Goal: Find contact information: Find contact information

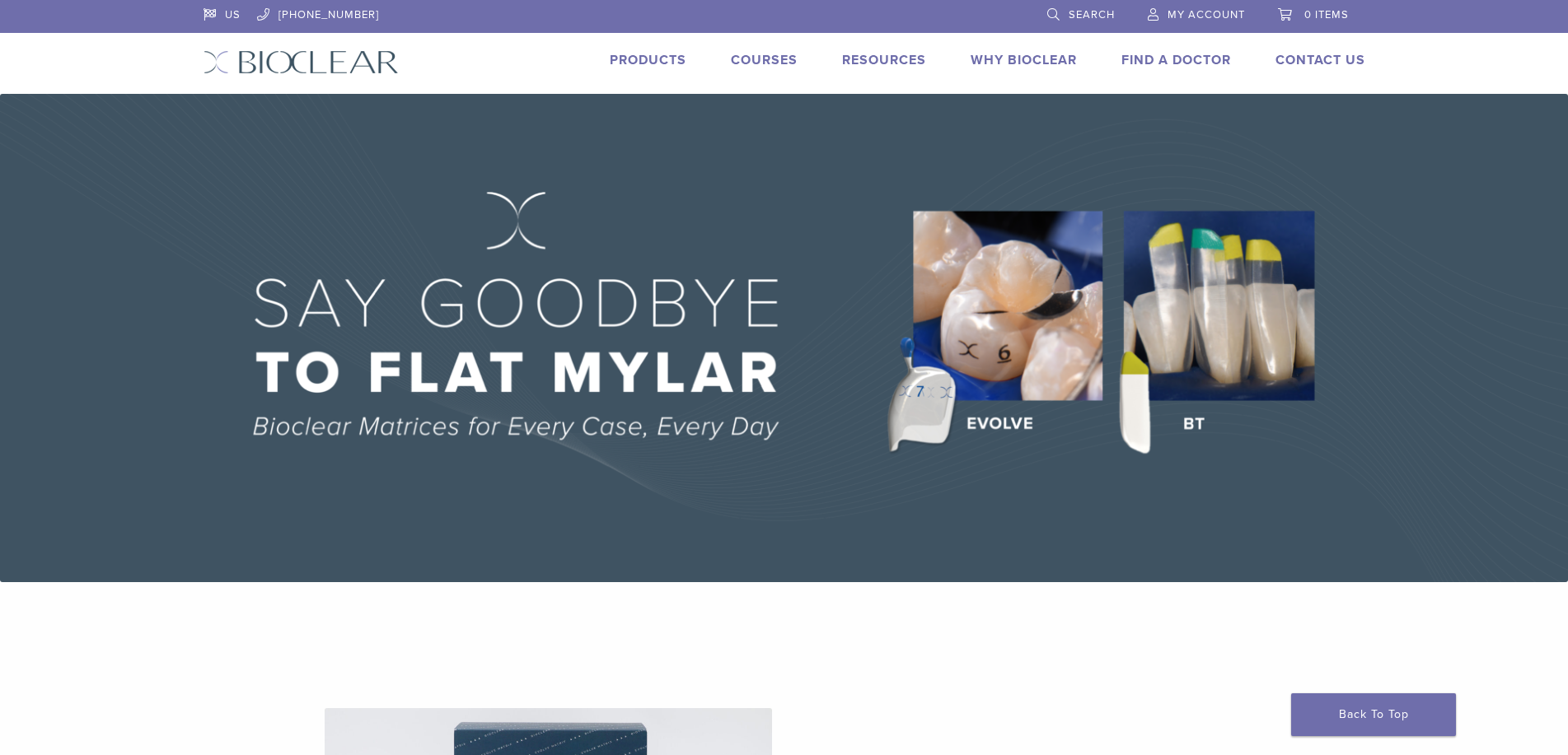
scroll to position [906, 0]
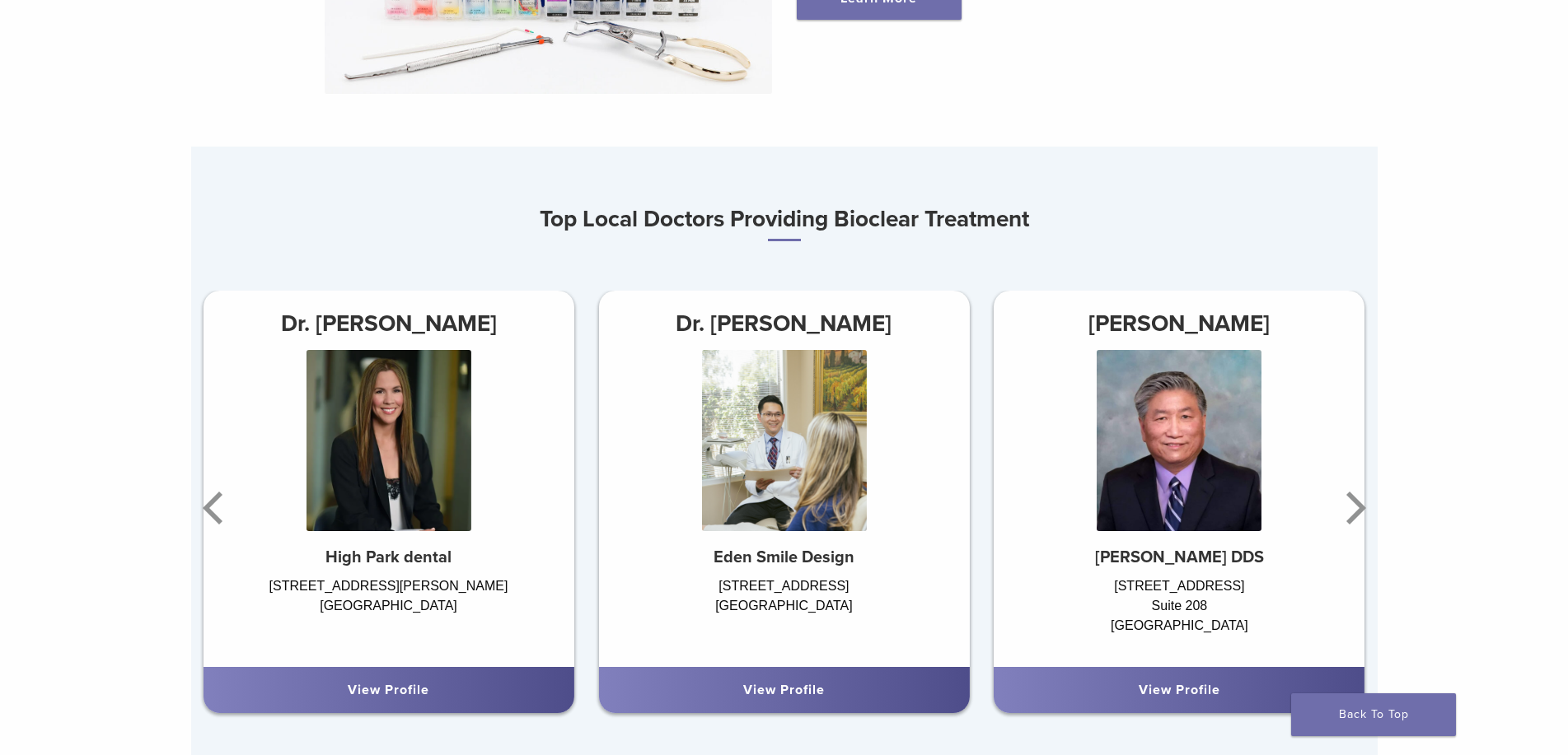
click at [713, 649] on div "2503 East Bluff Dr Ste 101 & 102 Newport Beach, CA 92660" at bounding box center [784, 614] width 371 height 74
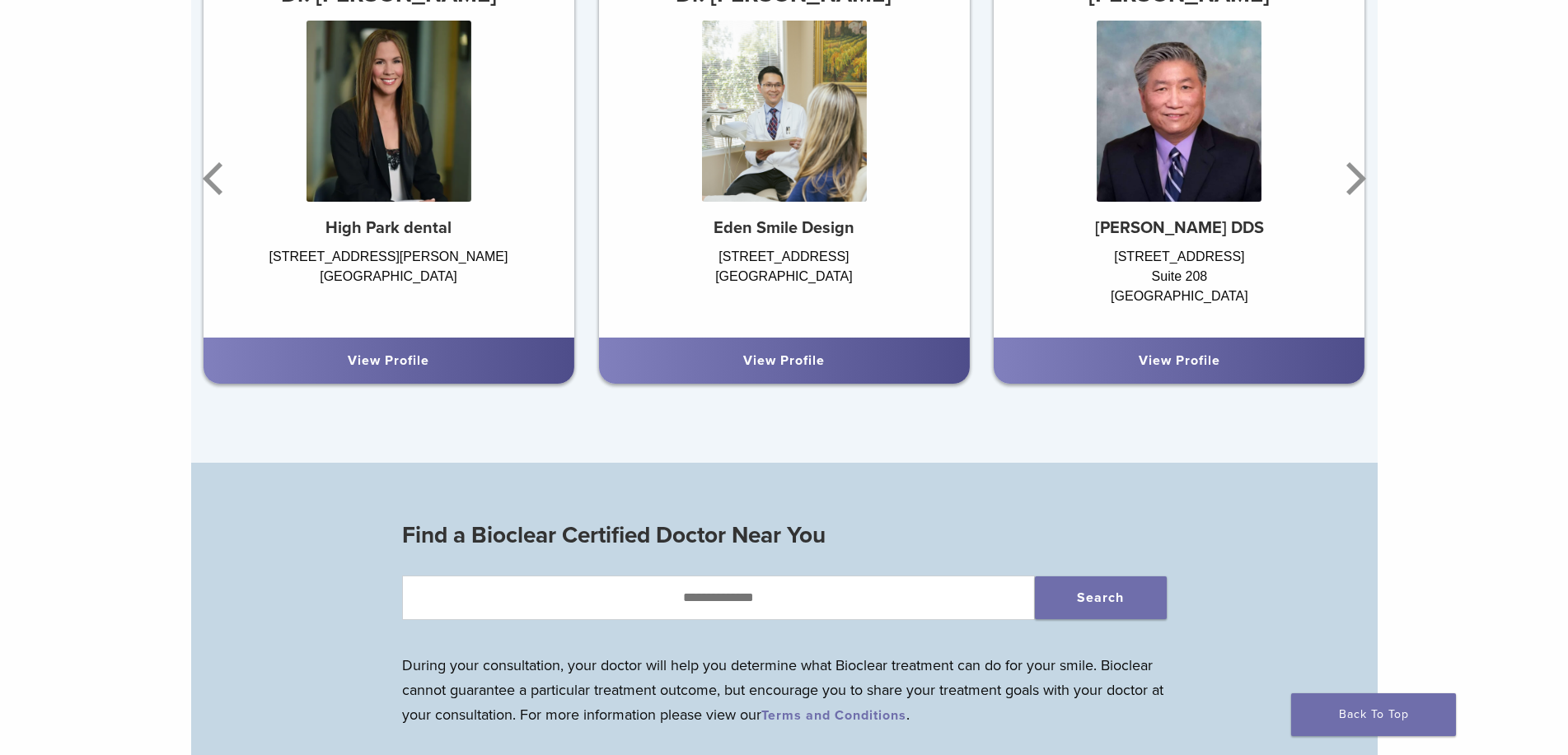
click at [804, 367] on link "View Profile" at bounding box center [784, 361] width 82 height 17
click at [1115, 357] on div "View Profile" at bounding box center [1178, 360] width 344 height 19
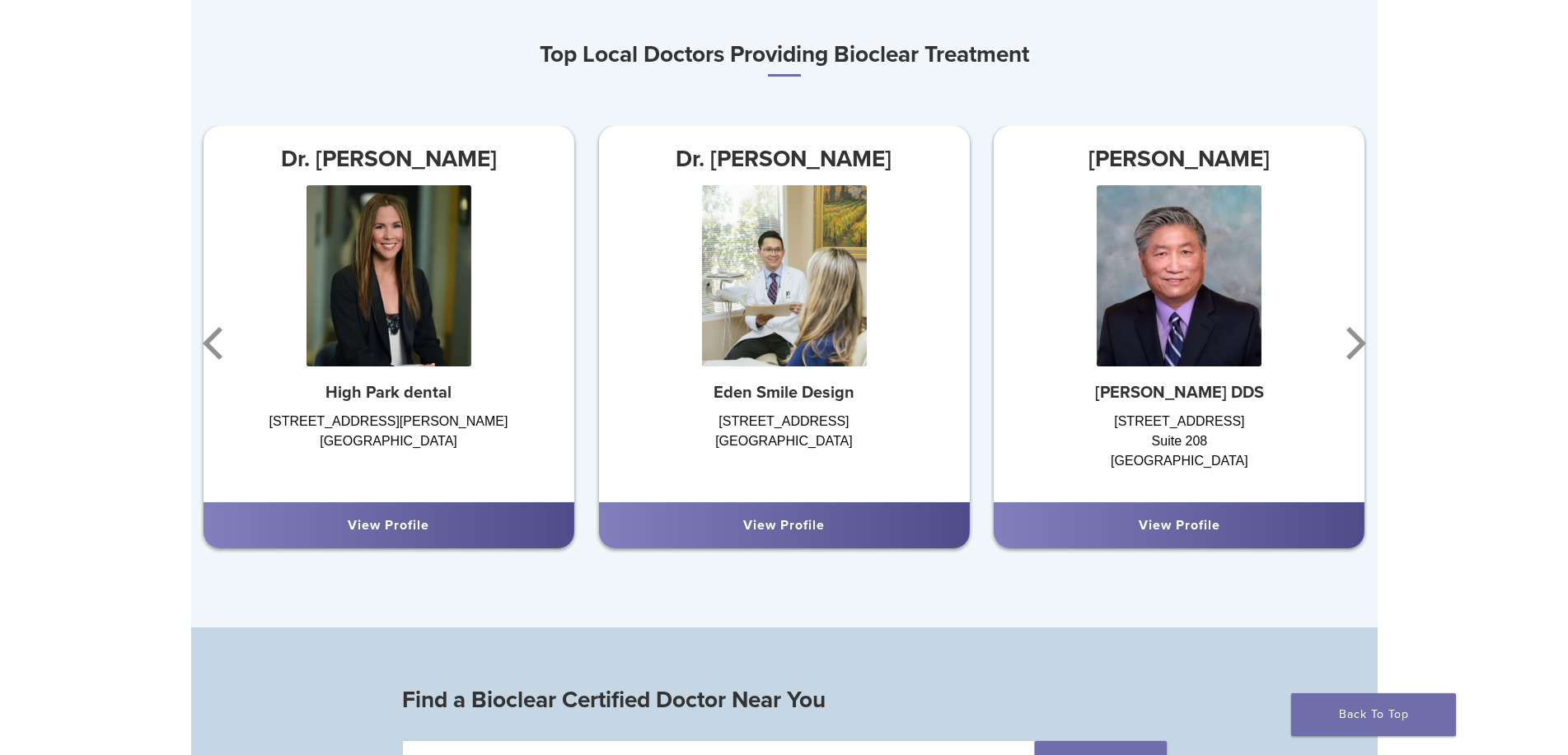
click at [1212, 527] on link "View Profile" at bounding box center [1179, 526] width 82 height 17
click at [379, 257] on img at bounding box center [389, 275] width 165 height 181
click at [1010, 85] on div "Top Local Doctors Providing Bioclear Treatment Dr. James Chau Eden Smile Design…" at bounding box center [784, 298] width 1187 height 527
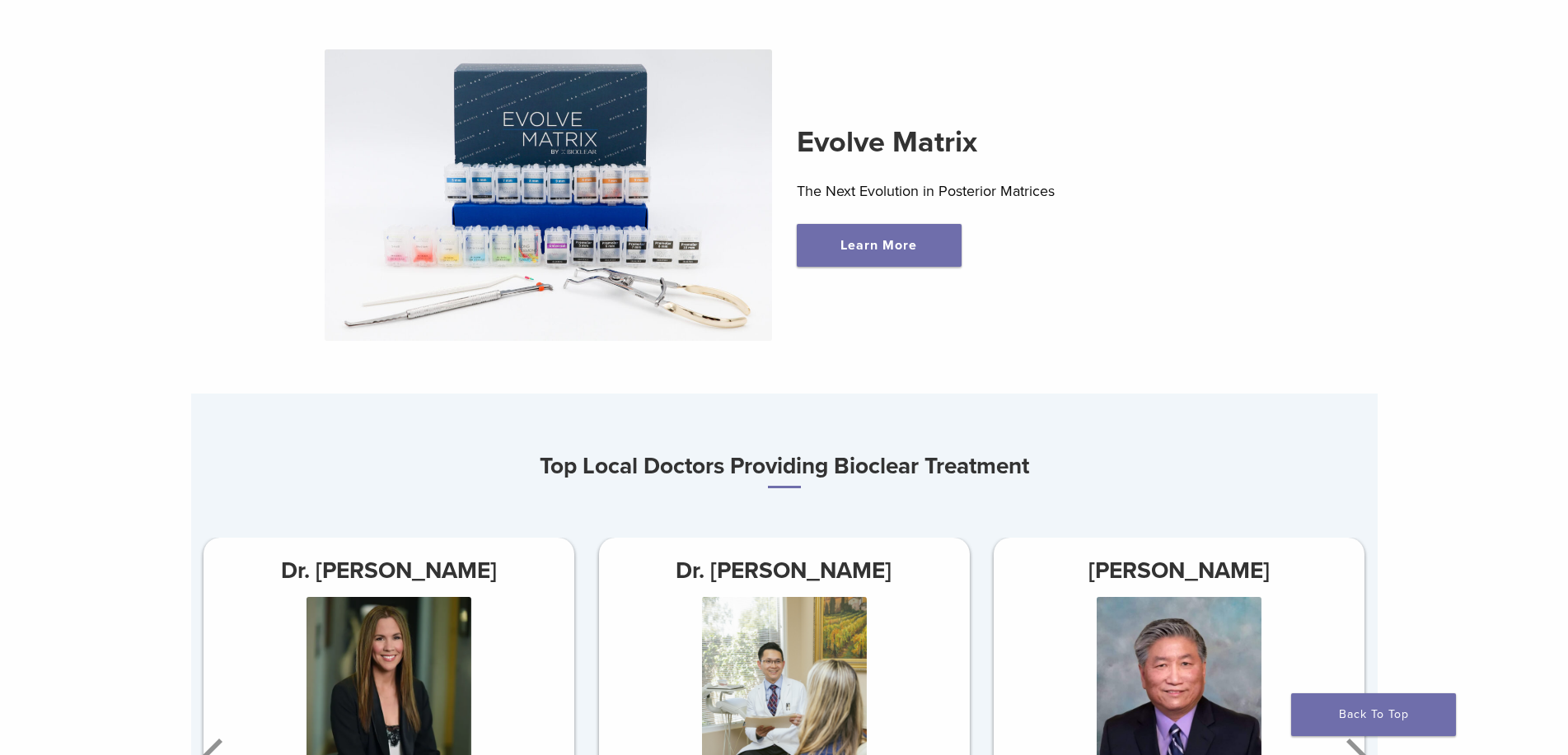
scroll to position [906, 0]
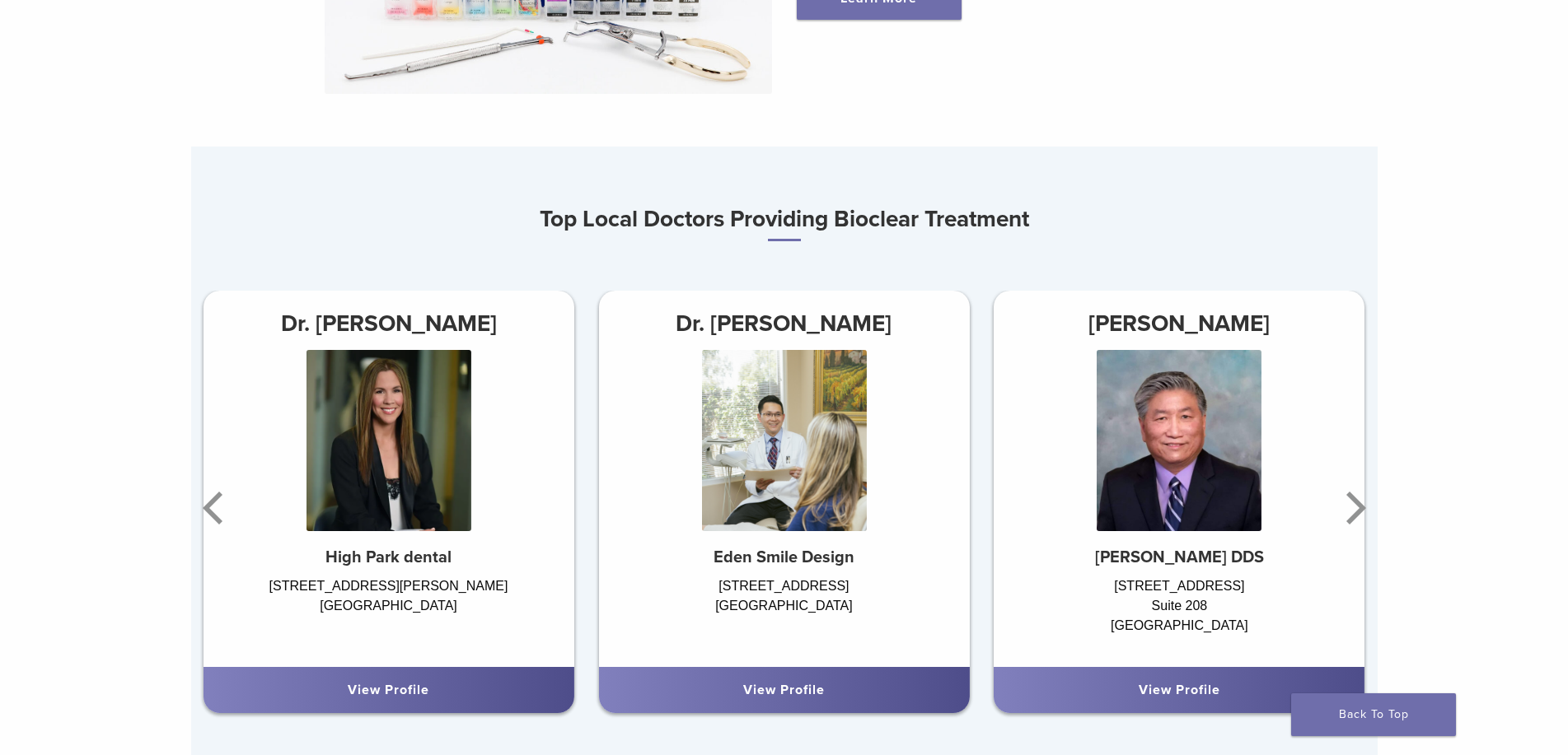
click at [982, 211] on h3 "Top Local Doctors Providing Bioclear Treatment" at bounding box center [784, 220] width 1187 height 42
click at [983, 223] on h3 "Top Local Doctors Providing Bioclear Treatment" at bounding box center [784, 220] width 1187 height 42
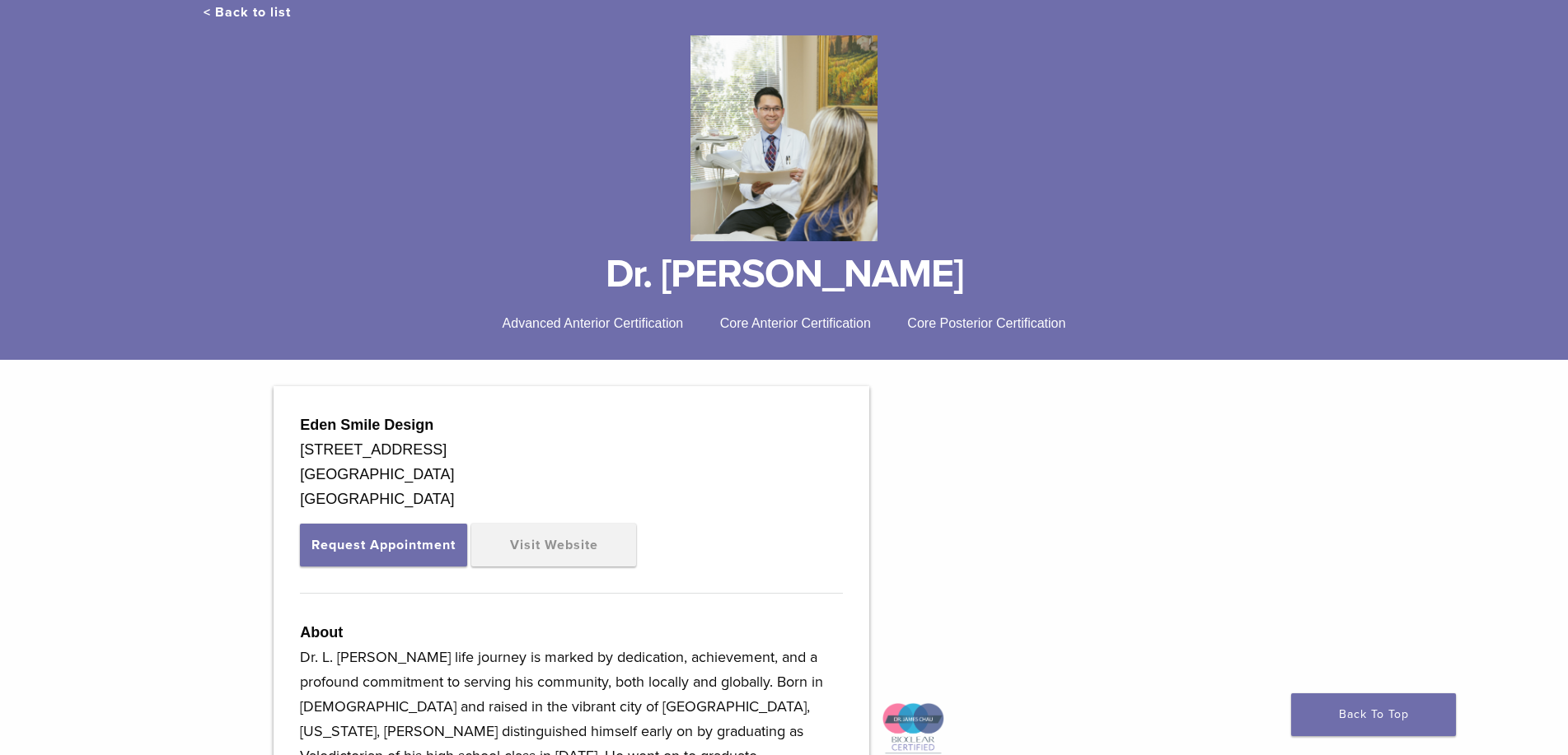
scroll to position [243, 0]
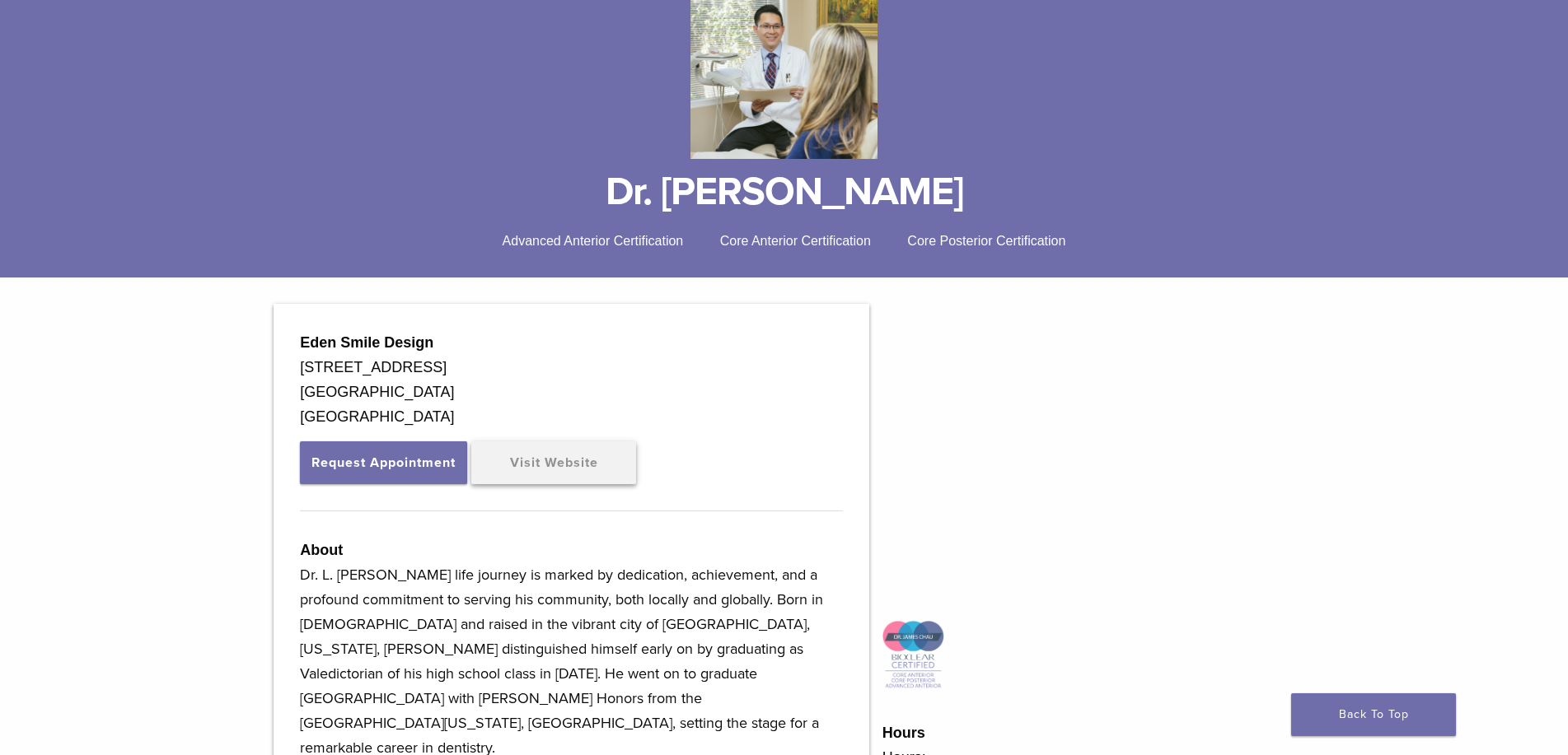
click at [570, 457] on link "Visit Website" at bounding box center [554, 463] width 165 height 43
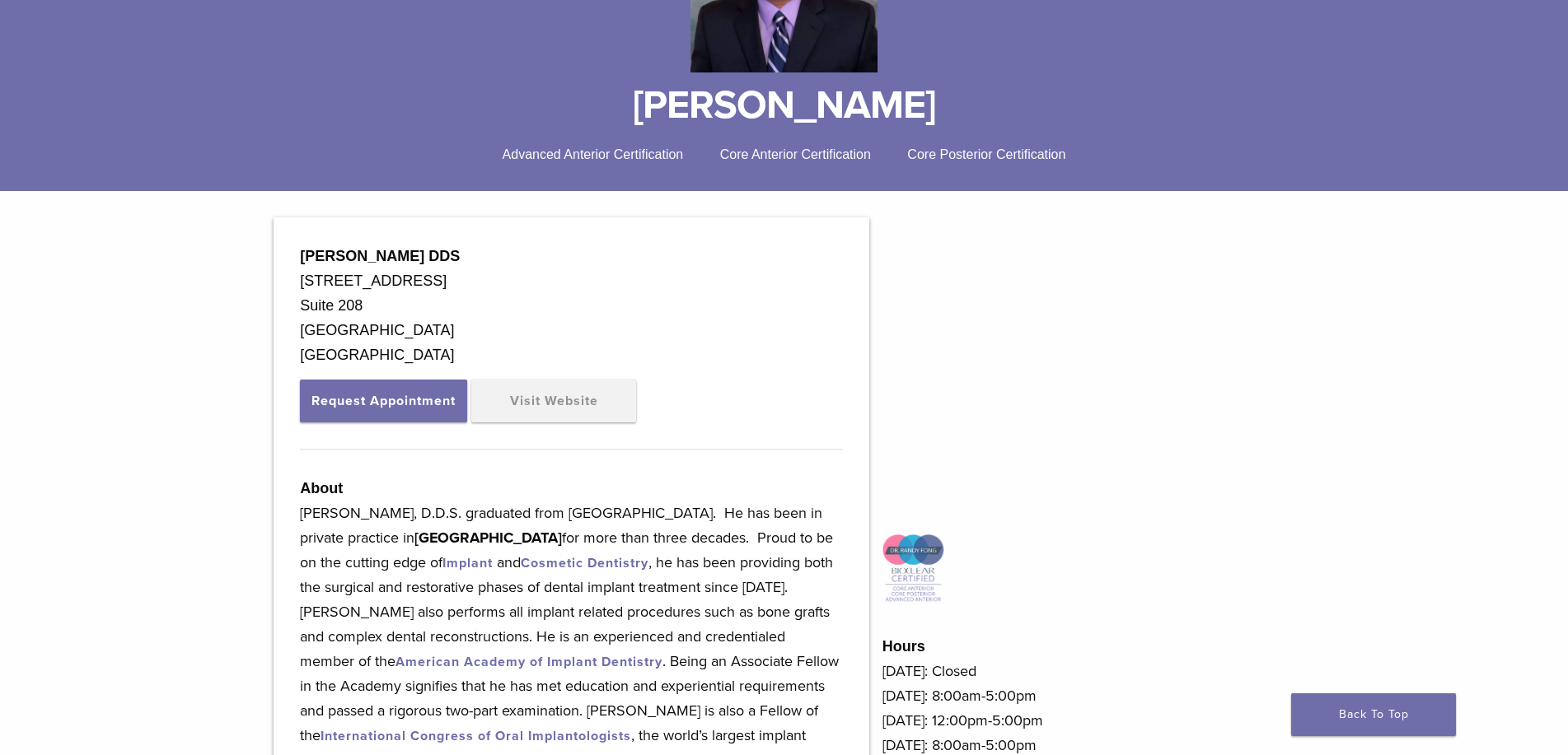
scroll to position [247, 0]
